Goal: Communication & Community: Ask a question

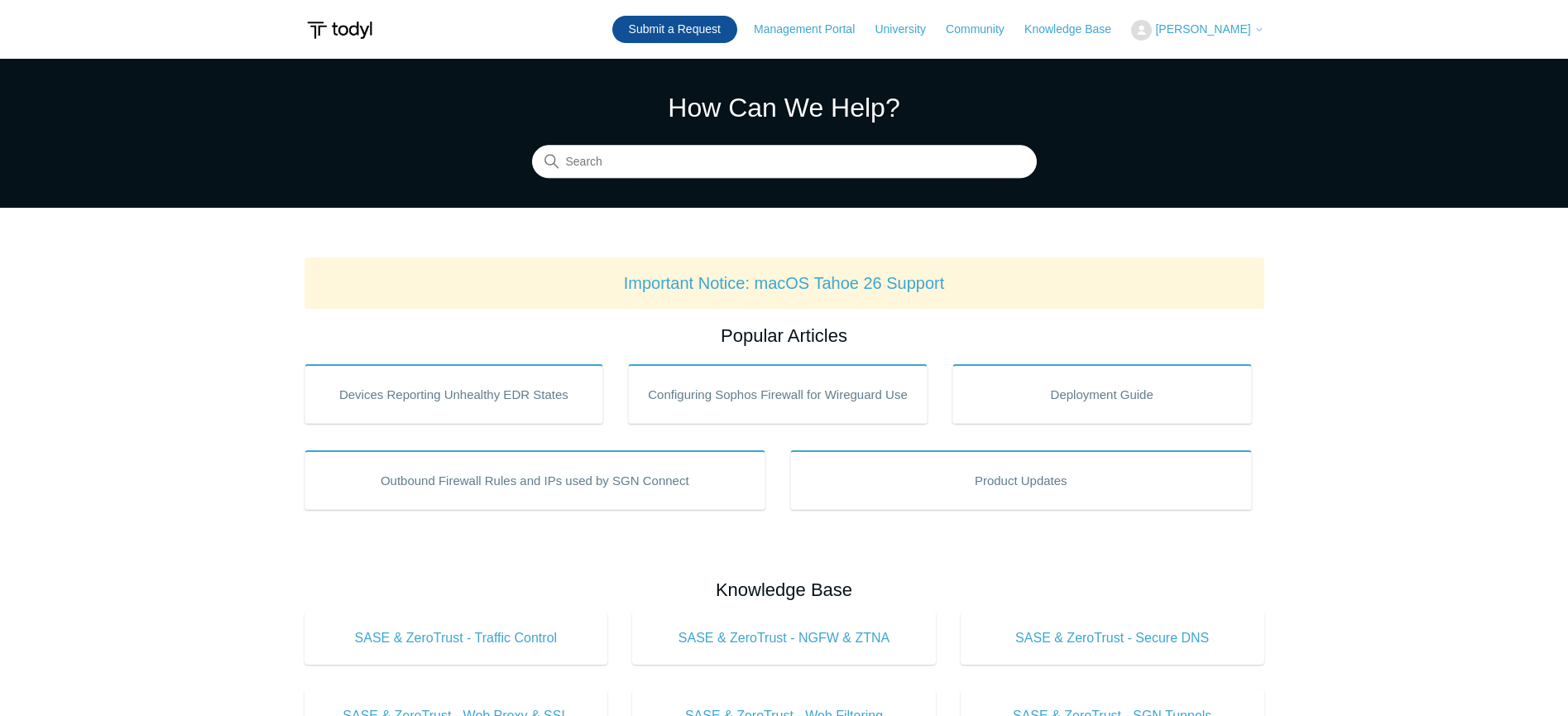
click at [735, 34] on link "Submit a Request" at bounding box center [674, 30] width 125 height 28
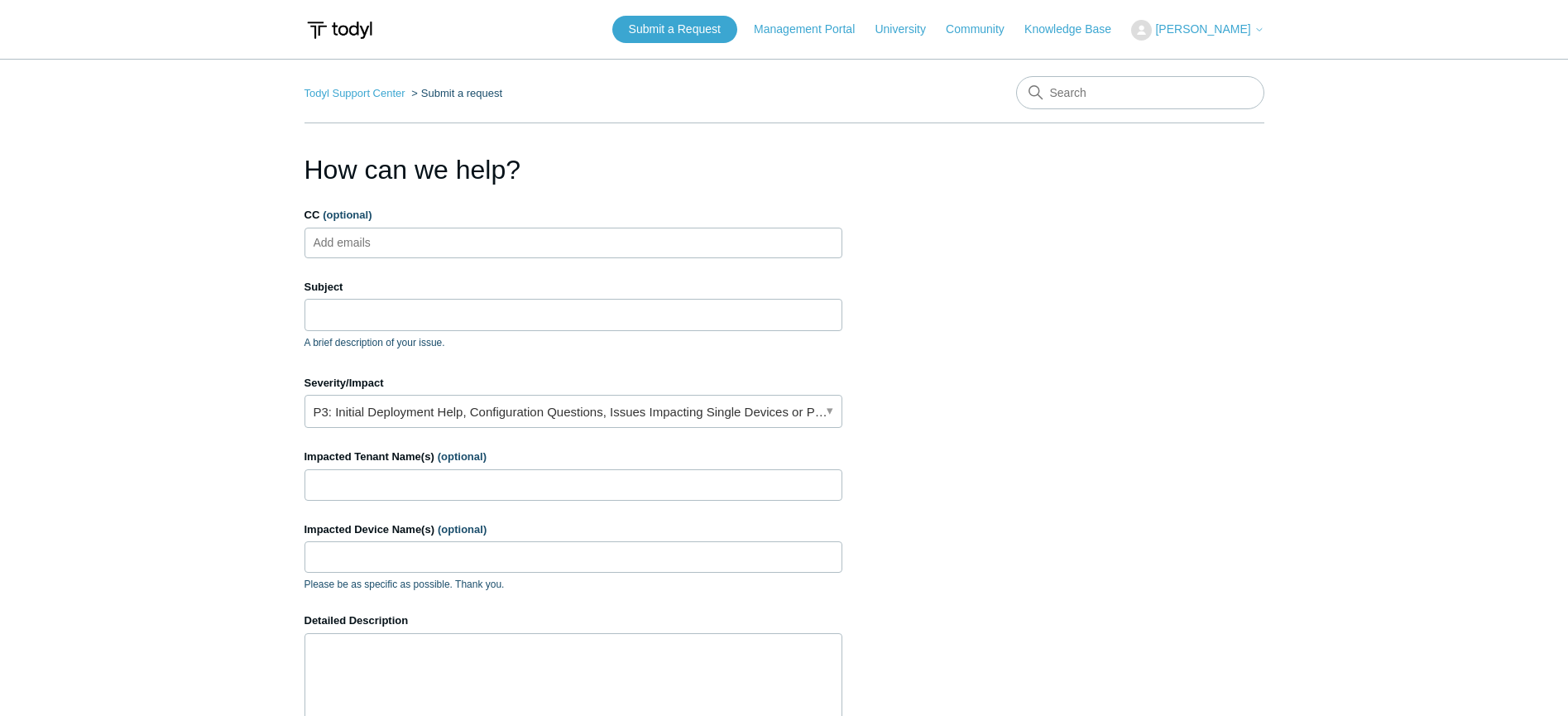
click at [565, 242] on ul "Add emails" at bounding box center [573, 243] width 538 height 30
click at [478, 315] on input "Subject" at bounding box center [573, 315] width 538 height 31
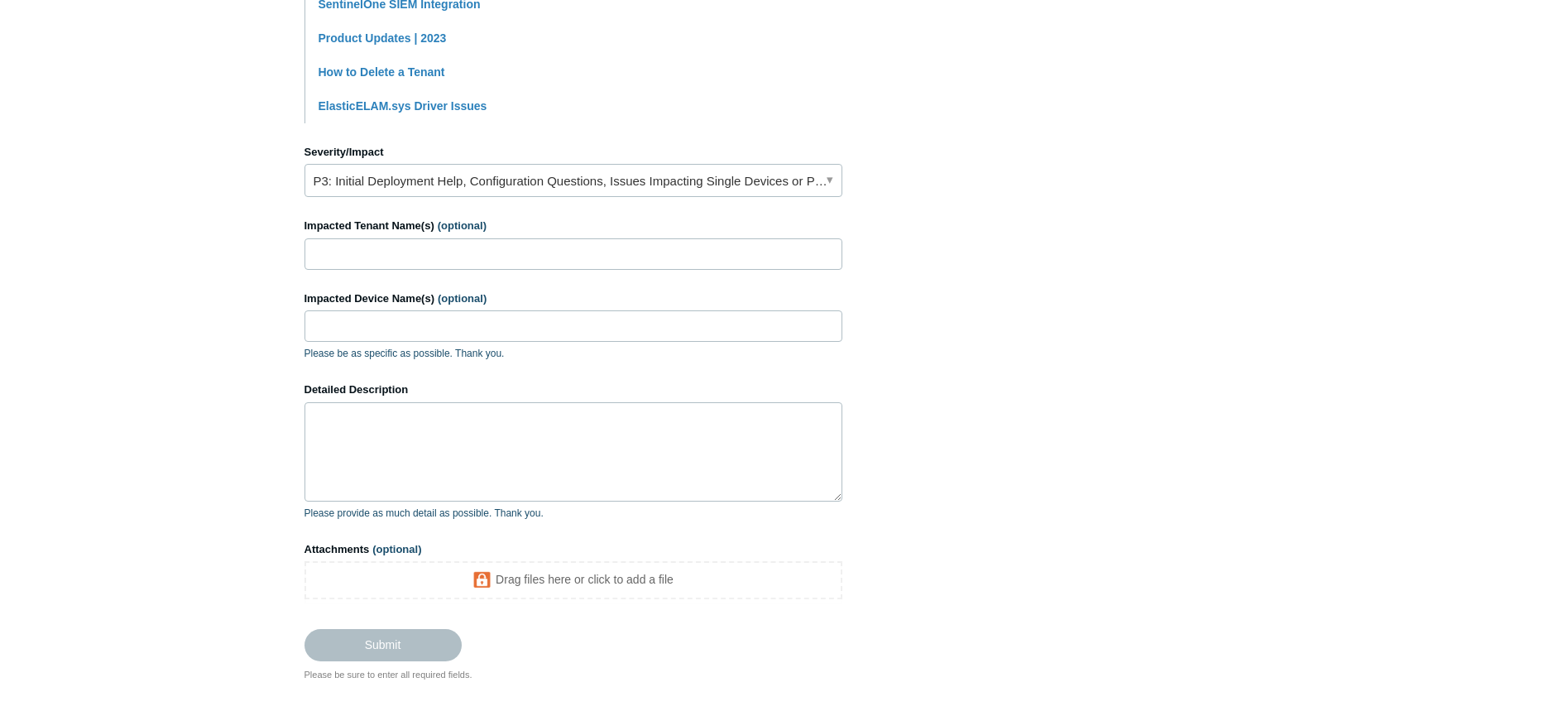
scroll to position [662, 0]
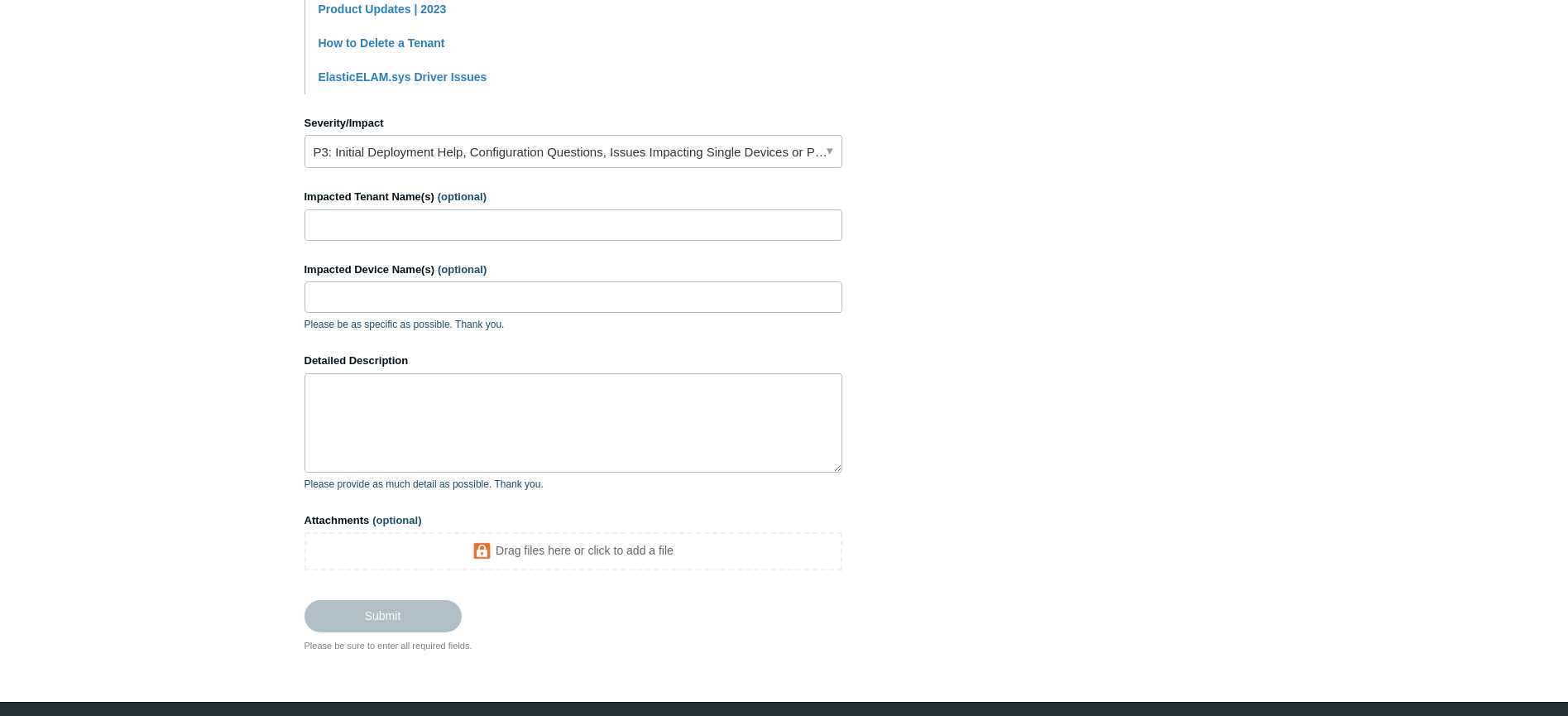
type input "Intermittent drops - Need to see if any logs are capturing the cause."
click at [490, 152] on link "P3: Initial Deployment Help, Configuration Questions, Issues Impacting Single D…" at bounding box center [573, 151] width 538 height 33
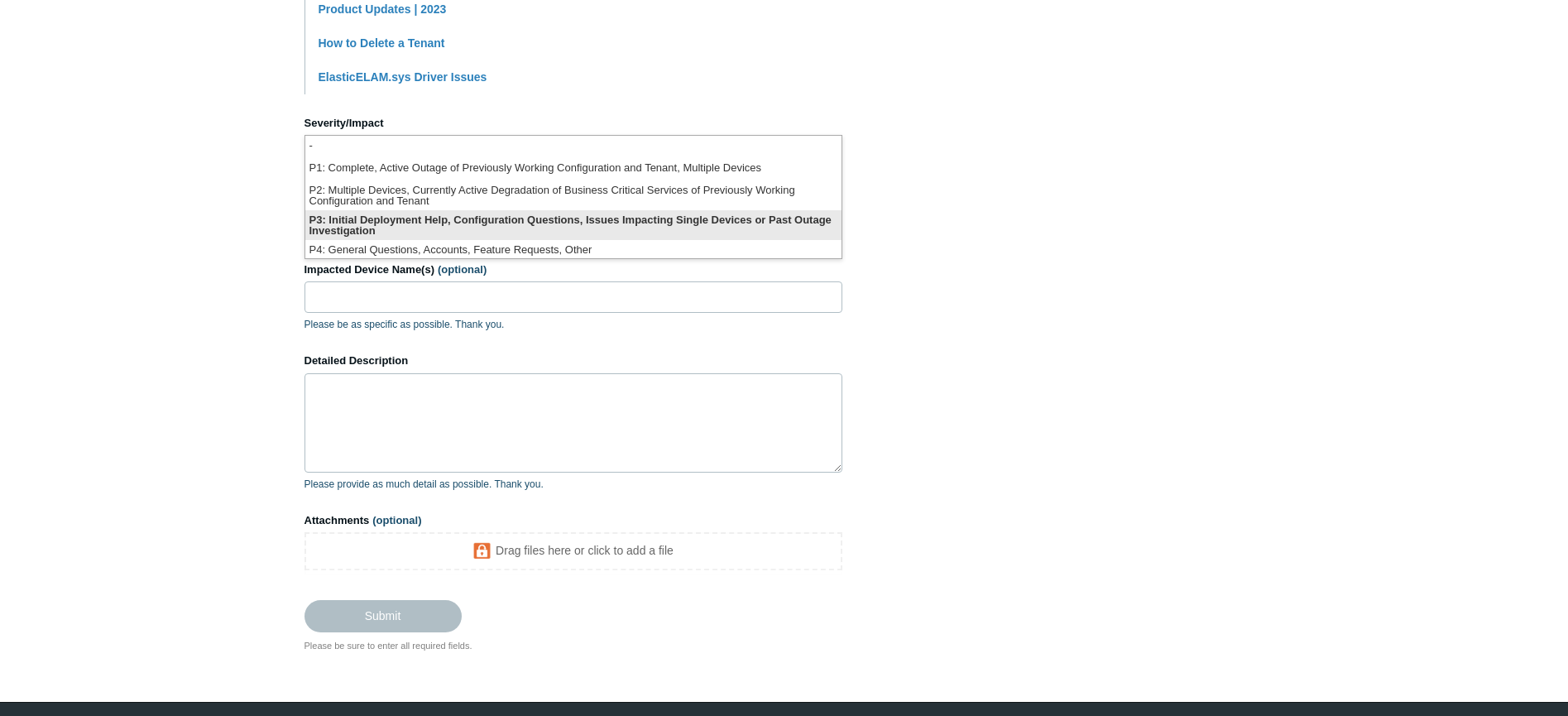
click at [439, 221] on li "P3: Initial Deployment Help, Configuration Questions, Issues Impacting Single D…" at bounding box center [573, 225] width 536 height 30
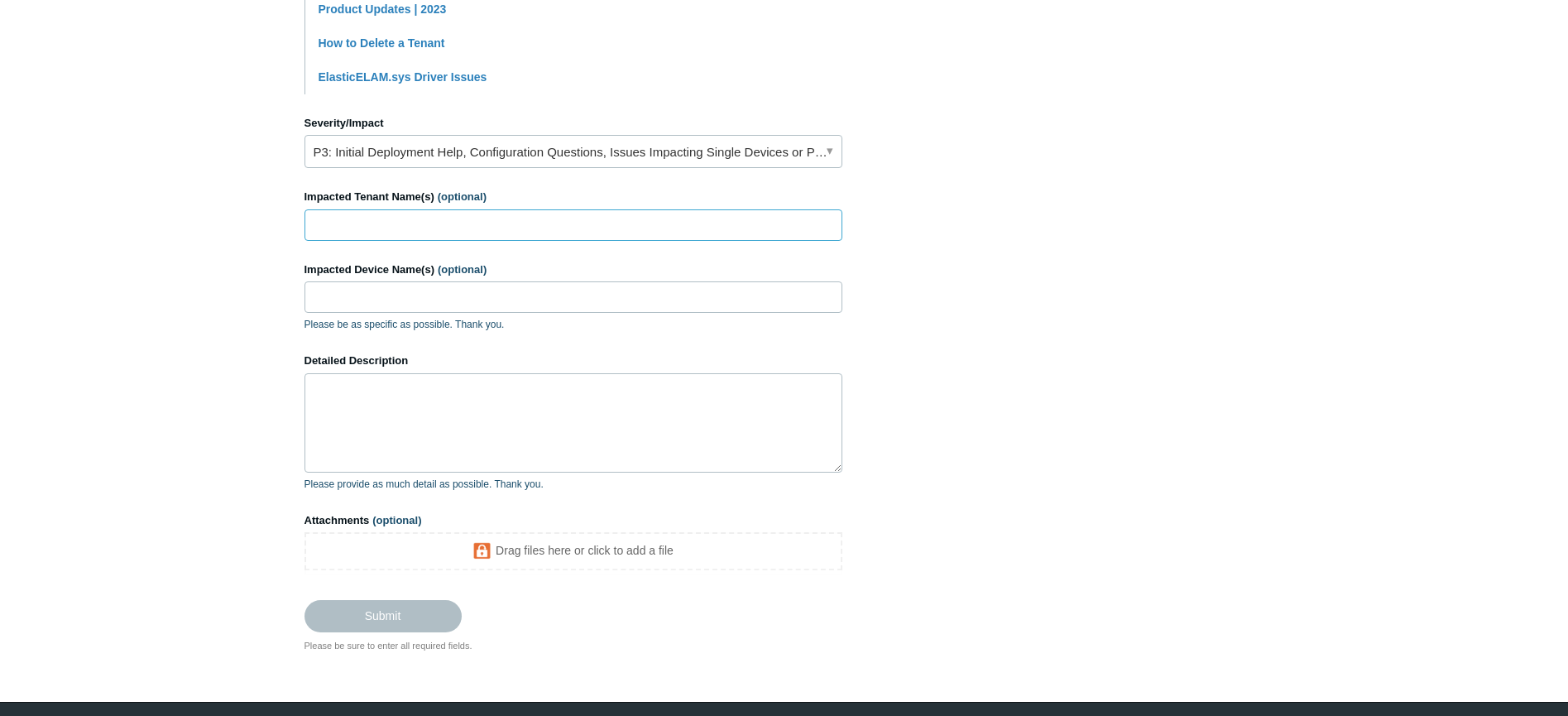
click at [476, 231] on input "Impacted Tenant Name(s) (optional)" at bounding box center [573, 225] width 538 height 31
click at [487, 231] on input "Impacted Tenant Name(s) (optional)" at bounding box center [573, 225] width 538 height 31
type input "VIM Technologies"
click at [504, 294] on input "Impacted Device Name(s) (optional)" at bounding box center [573, 297] width 538 height 31
paste input "LT60GVN64"
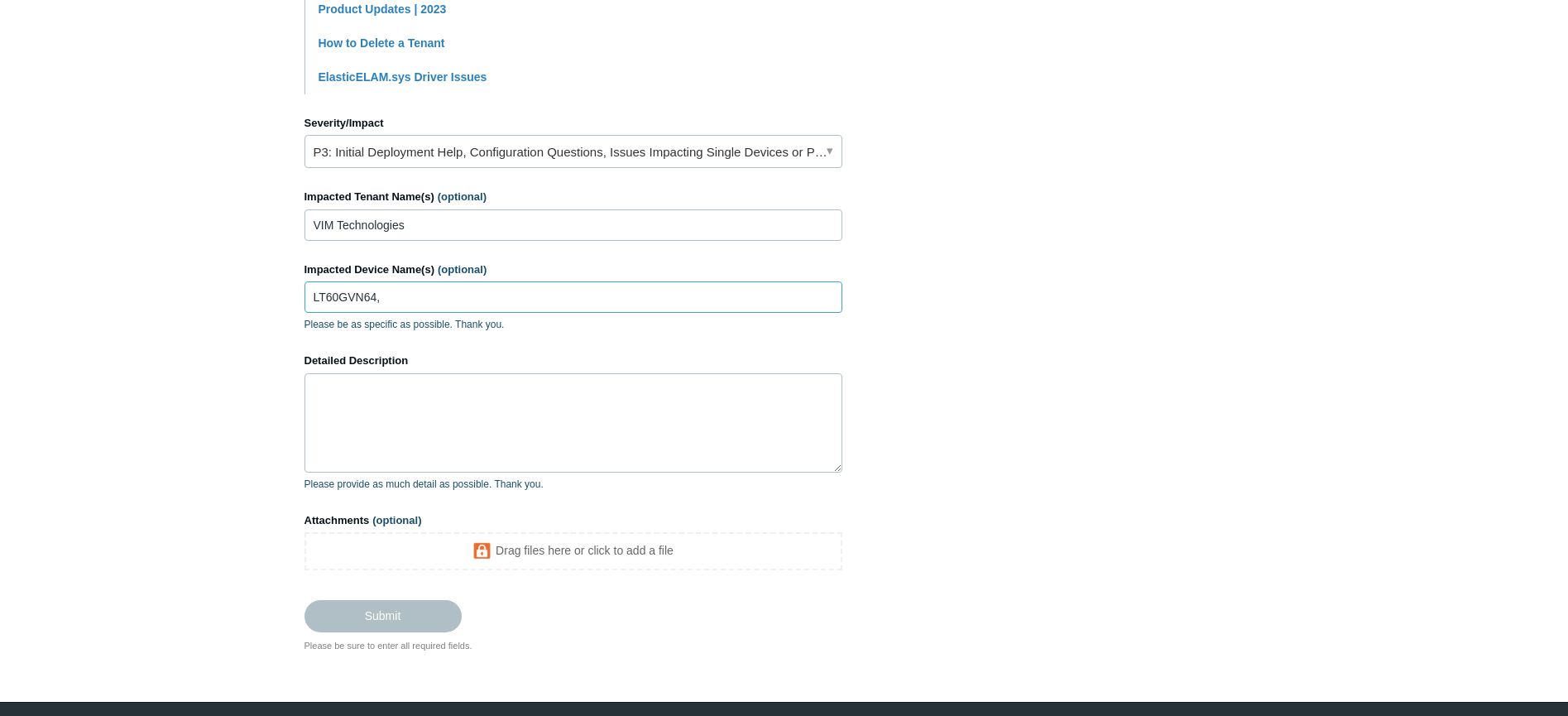
paste input "DEV22-JDobyns"
type input "LT60GVN64, DEV22-JDobyns"
click at [608, 392] on textarea "Detailed Description" at bounding box center [573, 424] width 538 height 100
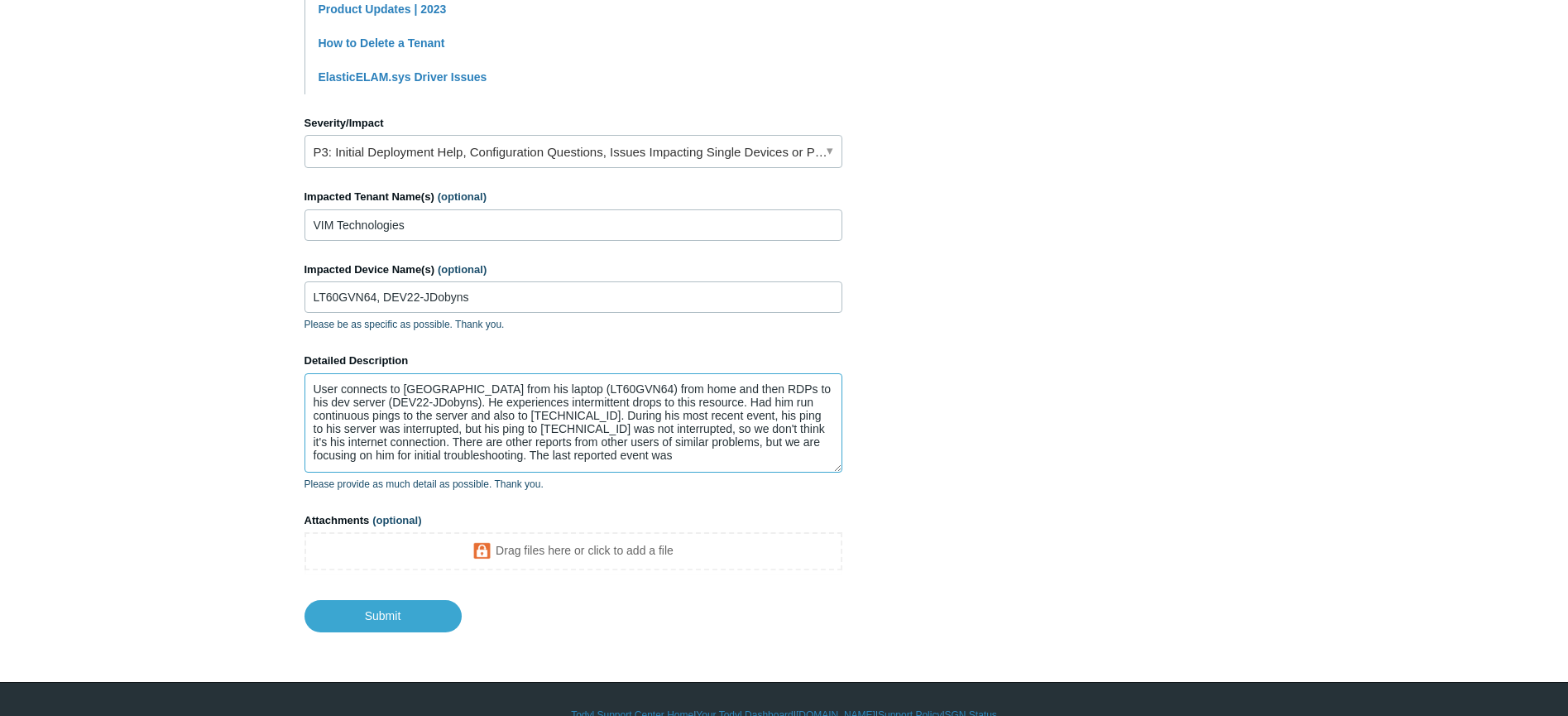
click at [666, 462] on textarea "User connects to [GEOGRAPHIC_DATA] from his laptop (LT60GVN64) from home and th…" at bounding box center [573, 424] width 538 height 100
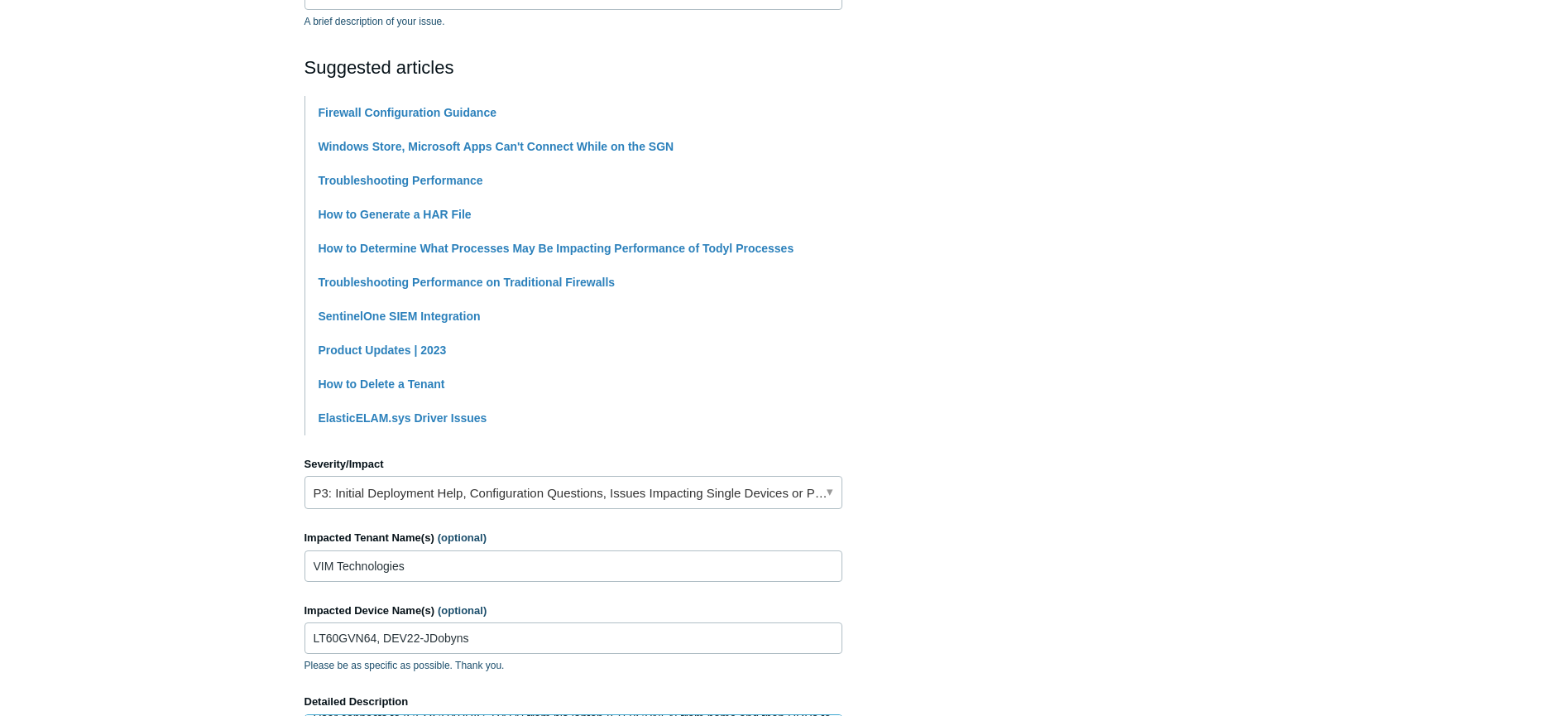
scroll to position [0, 0]
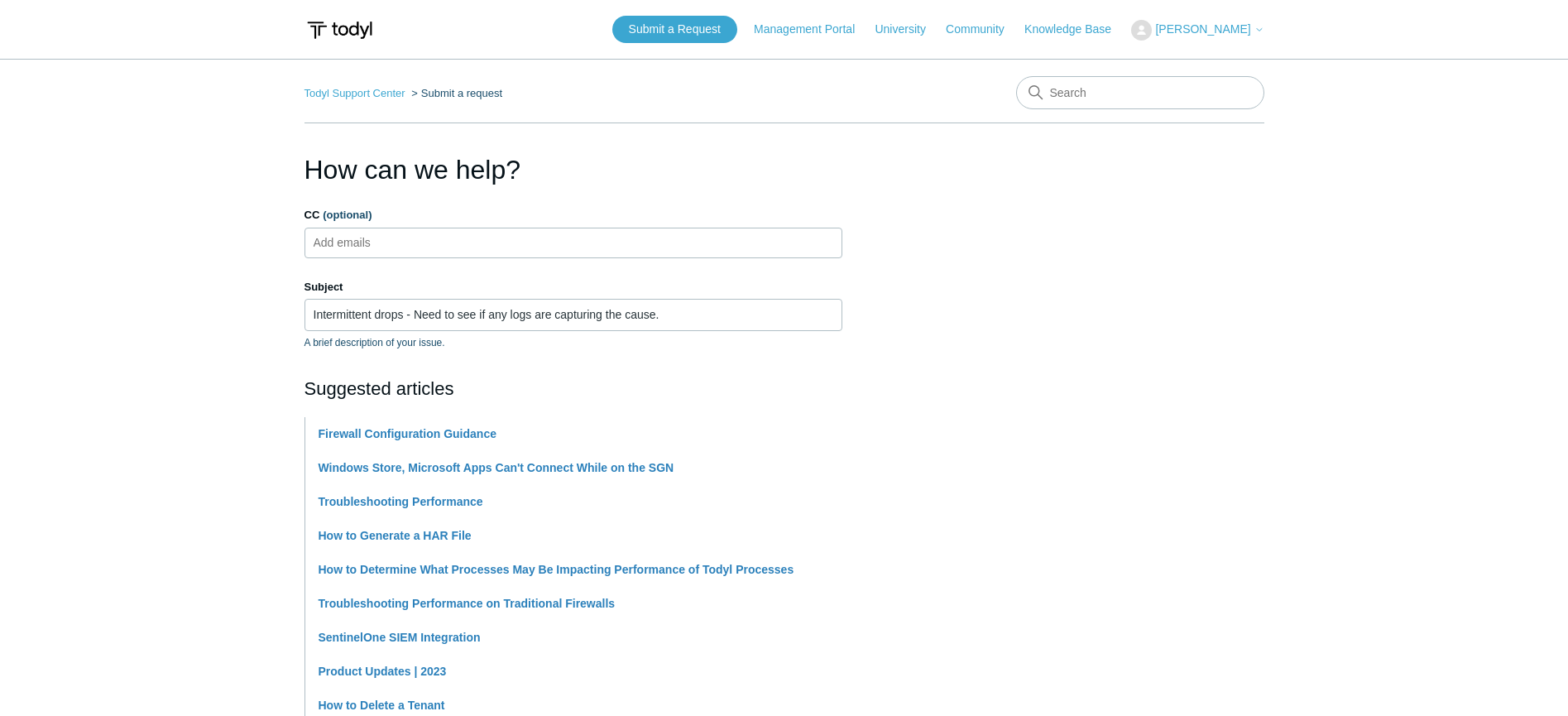
type textarea "User connects to [GEOGRAPHIC_DATA] from his laptop (LT60GVN64) from home and th…"
click at [394, 242] on input "CC (optional)" at bounding box center [356, 242] width 99 height 25
type input "[EMAIL_ADDRESS][DOMAIN_NAME]"
click at [1068, 365] on section "How can we help? CC (optional) [EMAIL_ADDRESS][DOMAIN_NAME] Subject Intermitten…" at bounding box center [784, 722] width 960 height 1145
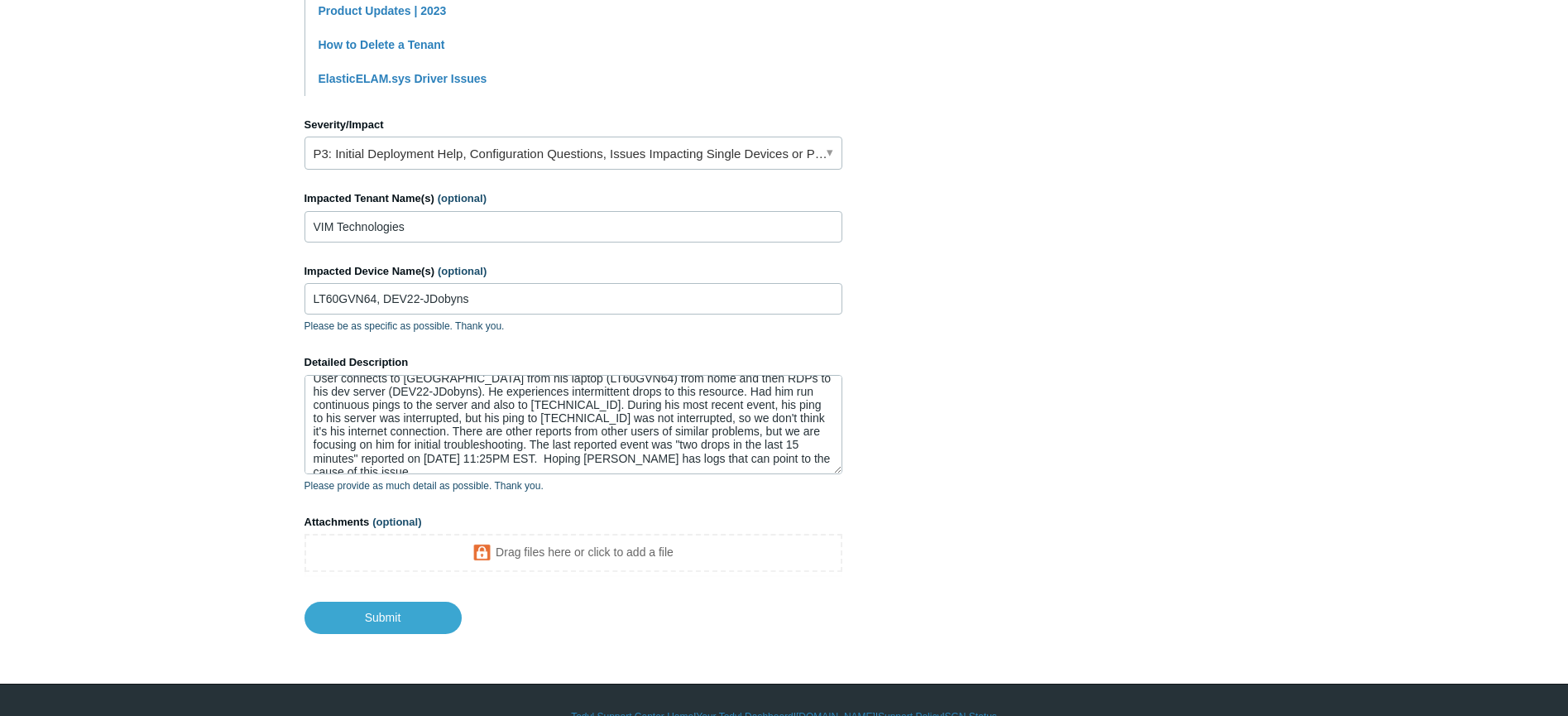
scroll to position [694, 0]
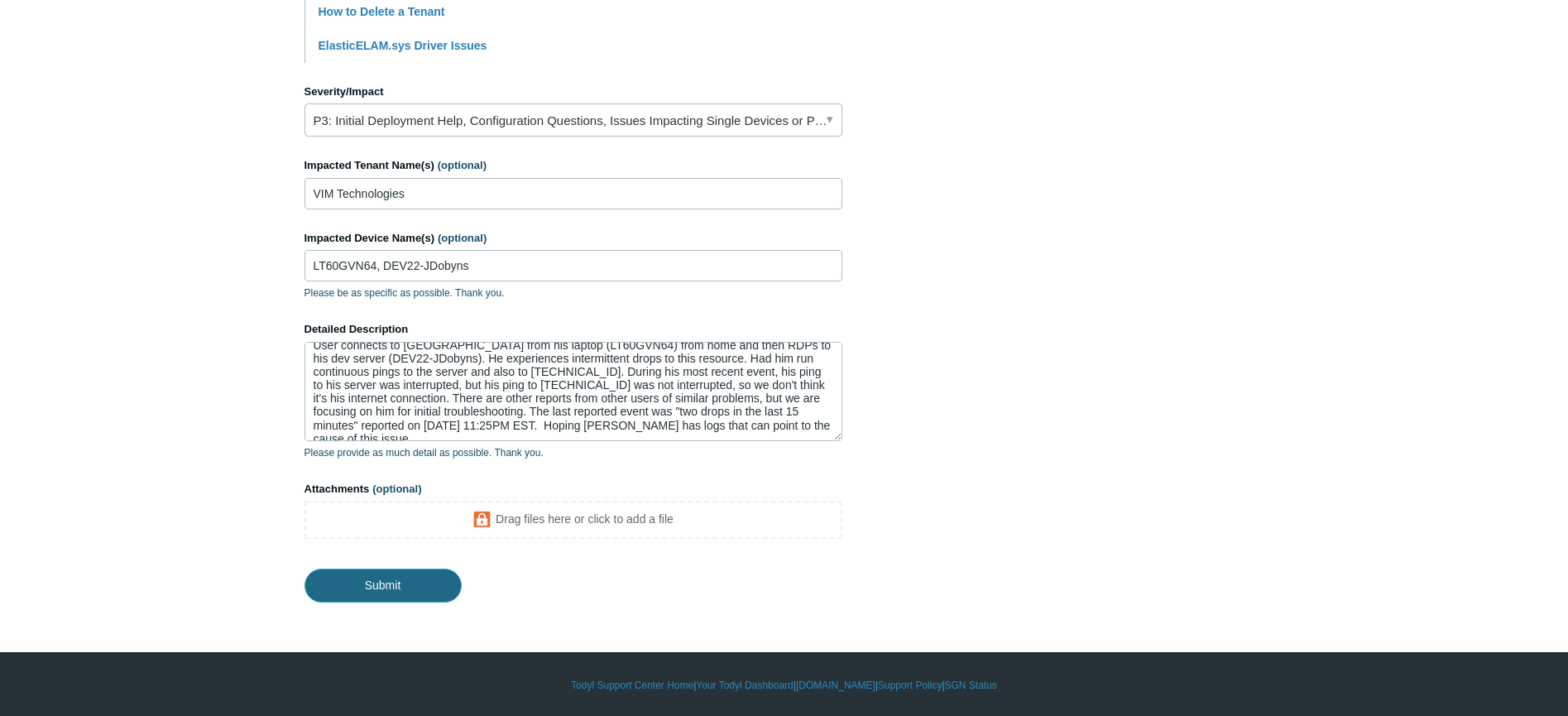
click at [360, 584] on input "Submit" at bounding box center [383, 585] width 157 height 33
